Goal: Check status: Check status

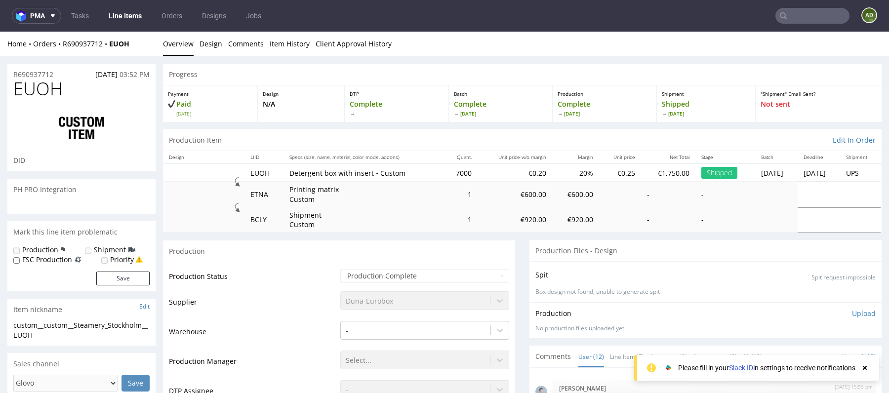
scroll to position [391, 0]
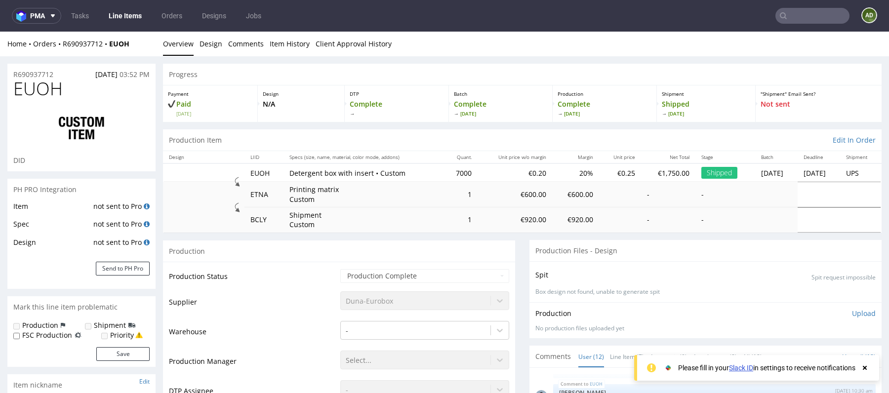
select select "done"
click at [118, 9] on link "Line Items" at bounding box center [125, 16] width 45 height 16
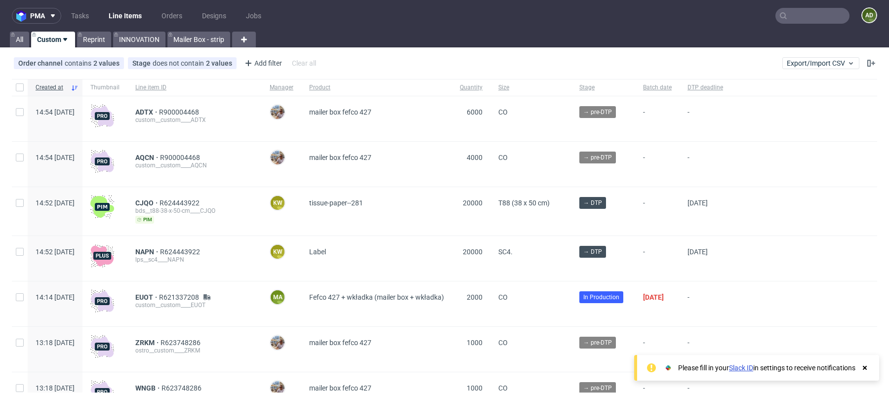
click at [804, 17] on input "text" at bounding box center [812, 16] width 74 height 16
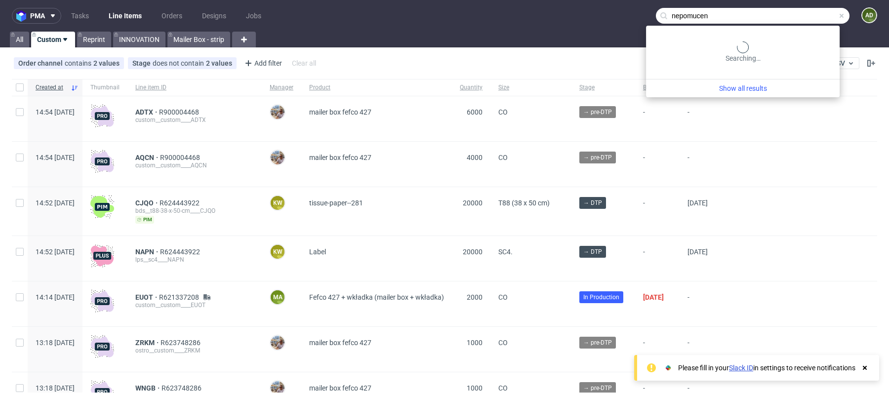
type input "nepomucen"
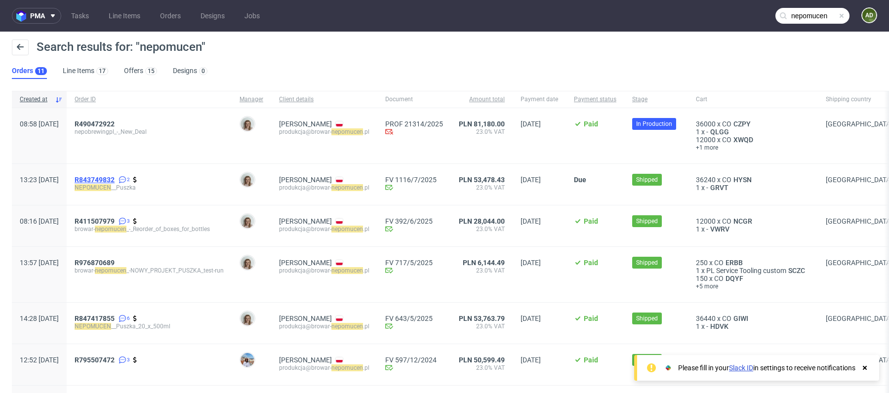
click at [115, 178] on span "R843749832" at bounding box center [95, 180] width 40 height 8
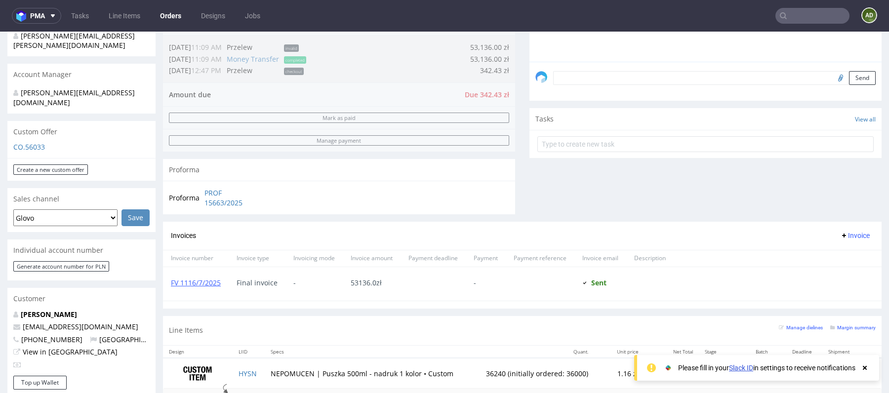
scroll to position [339, 0]
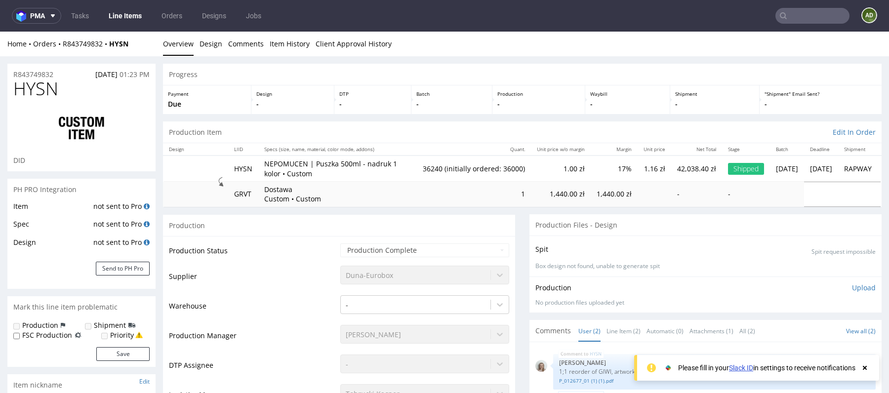
select select "in_progress"
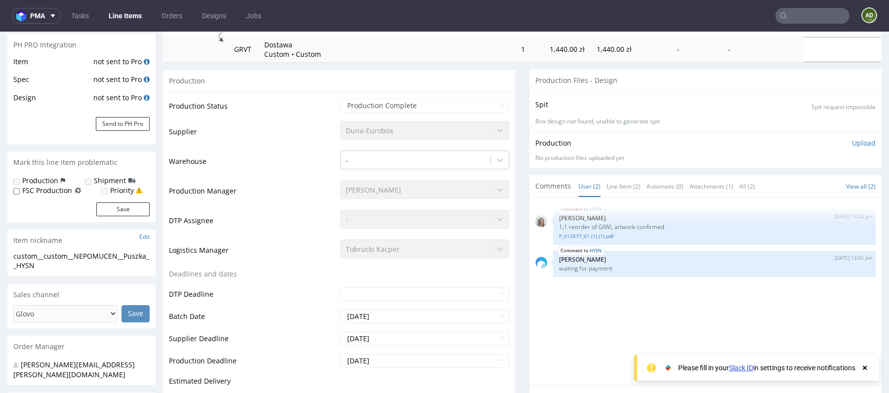
scroll to position [148, 0]
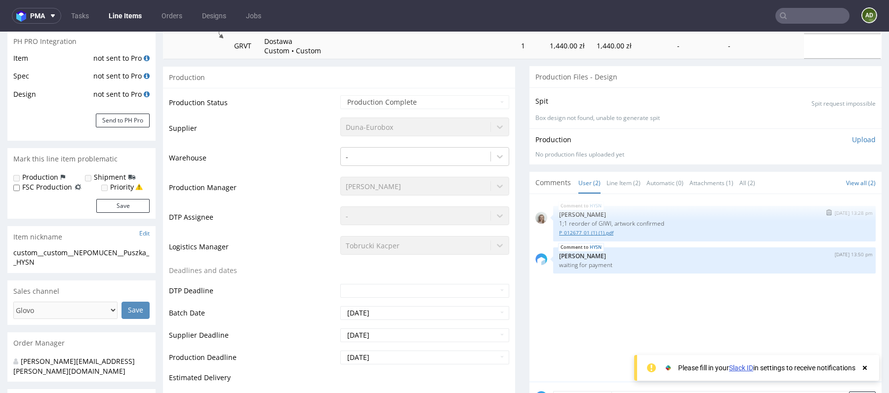
click at [605, 234] on link "P_012677_01 (1) (1).pdf" at bounding box center [714, 232] width 311 height 7
